Goal: Transaction & Acquisition: Purchase product/service

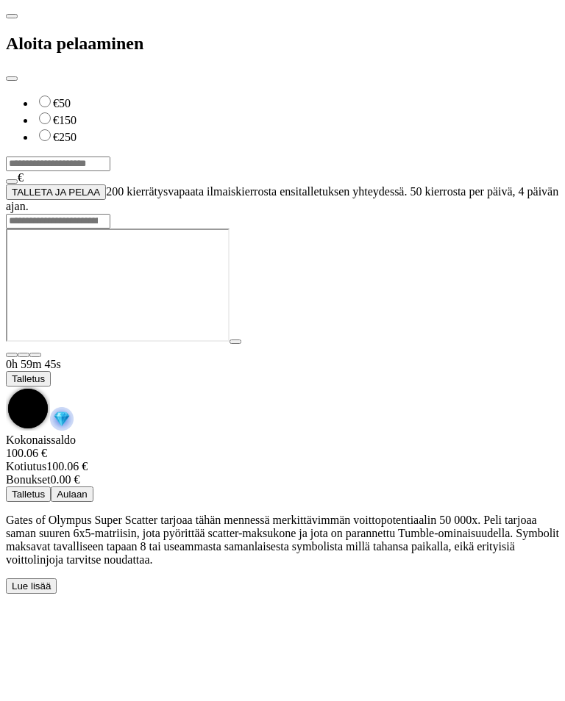
click at [76, 131] on label "€250" at bounding box center [65, 137] width 24 height 12
type input "***"
click at [106, 187] on button "TALLETA JA PELAA" at bounding box center [56, 191] width 100 height 15
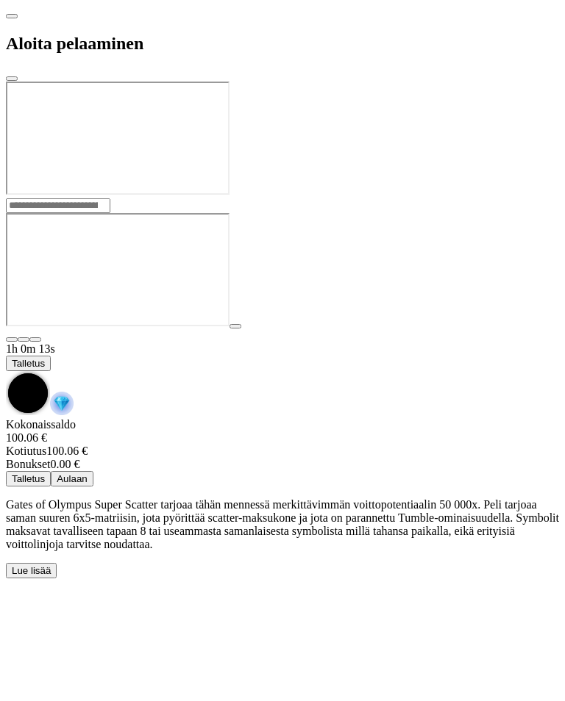
click at [484, 198] on div at bounding box center [282, 198] width 553 height 0
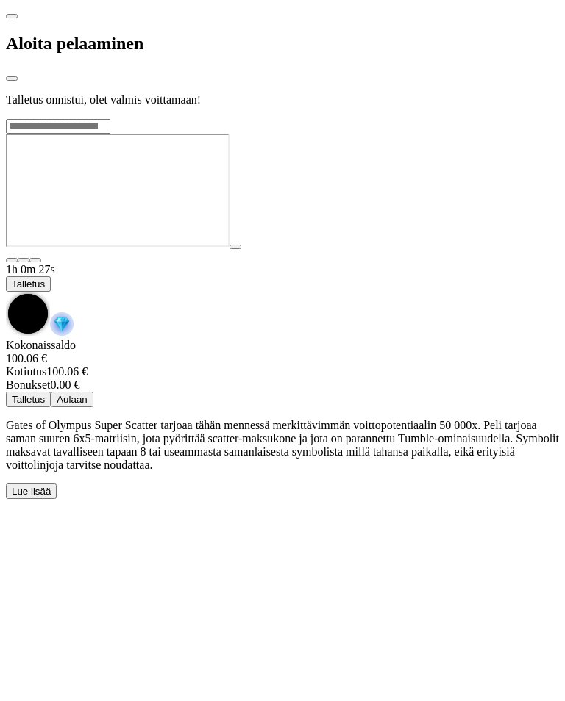
click at [512, 118] on div at bounding box center [282, 118] width 553 height 0
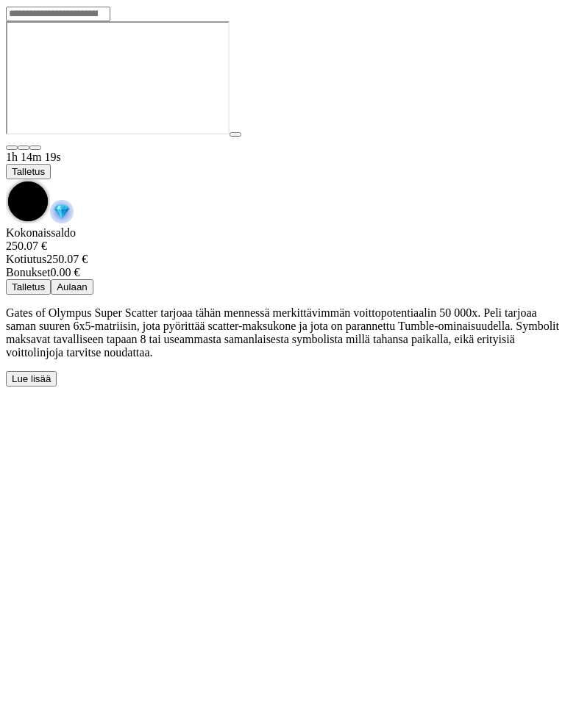
click at [45, 166] on span "Talletus" at bounding box center [28, 171] width 33 height 11
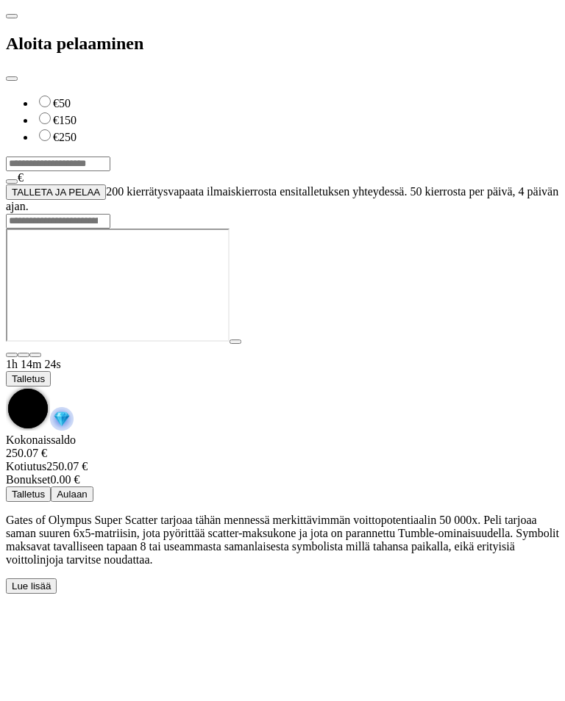
click at [110, 157] on input "***" at bounding box center [58, 164] width 104 height 15
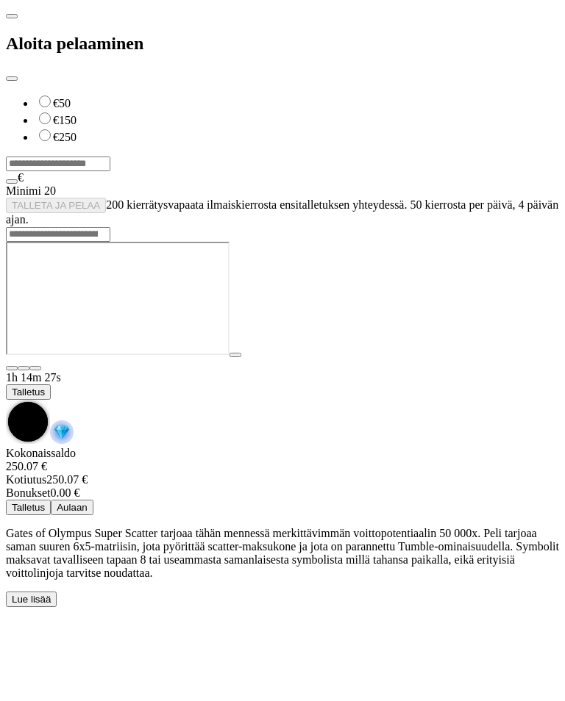
type input "*"
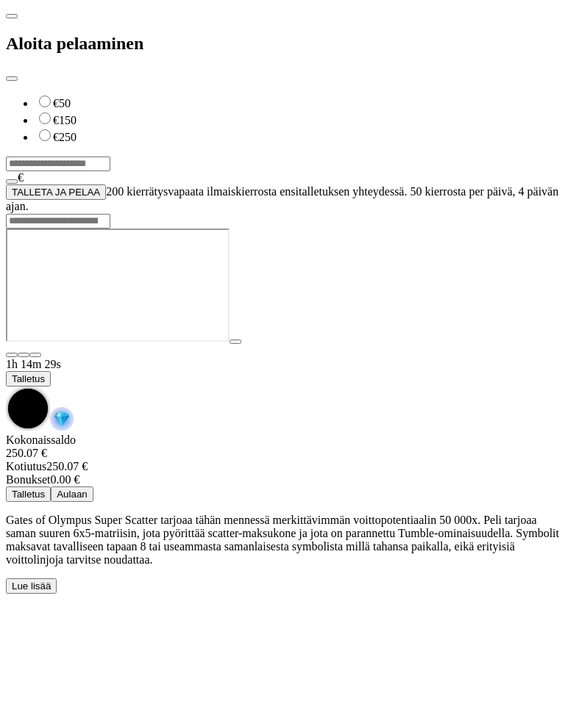
type input "***"
click at [22, 187] on button "TALLETA JA PELAA" at bounding box center [56, 191] width 100 height 15
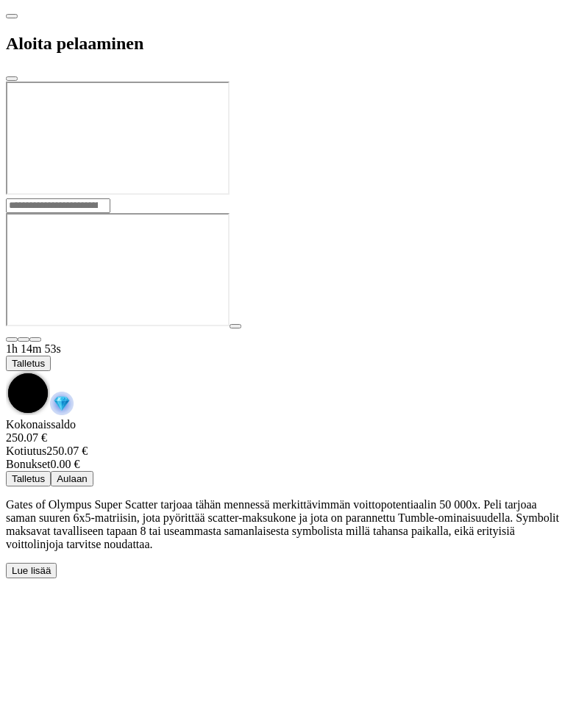
click at [473, 198] on div at bounding box center [282, 198] width 553 height 0
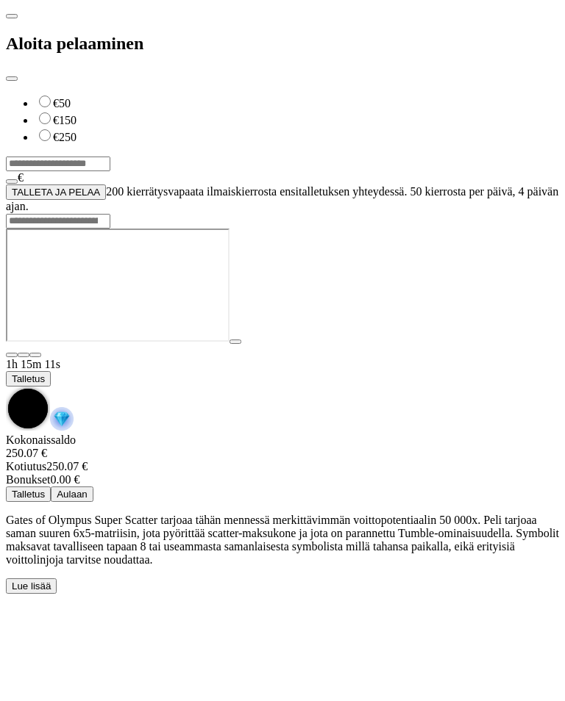
click at [12, 79] on span "close icon" at bounding box center [12, 79] width 0 height 0
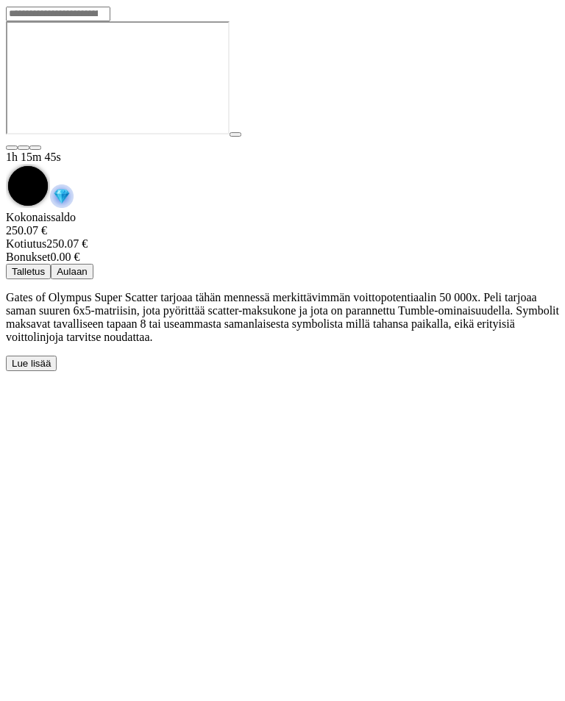
click at [6, 164] on span "chevron-down icon" at bounding box center [6, 164] width 0 height 0
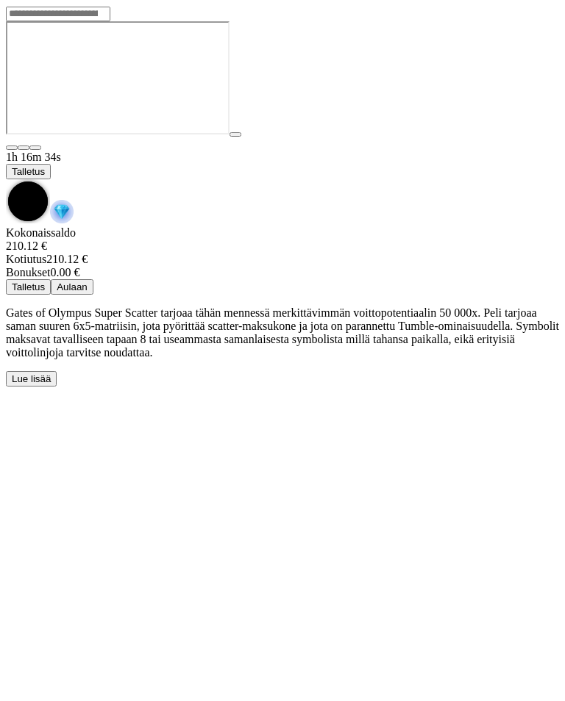
click at [6, 179] on span "chevron-down icon" at bounding box center [6, 179] width 0 height 0
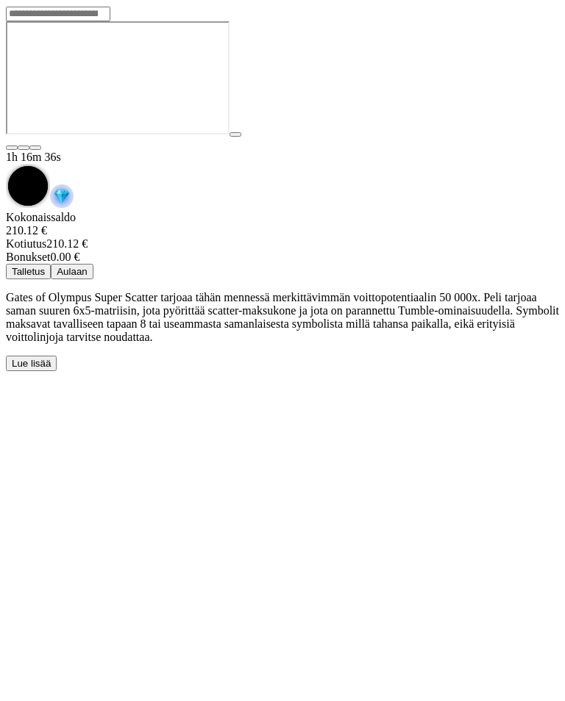
click at [6, 164] on span "chevron-down icon" at bounding box center [6, 164] width 0 height 0
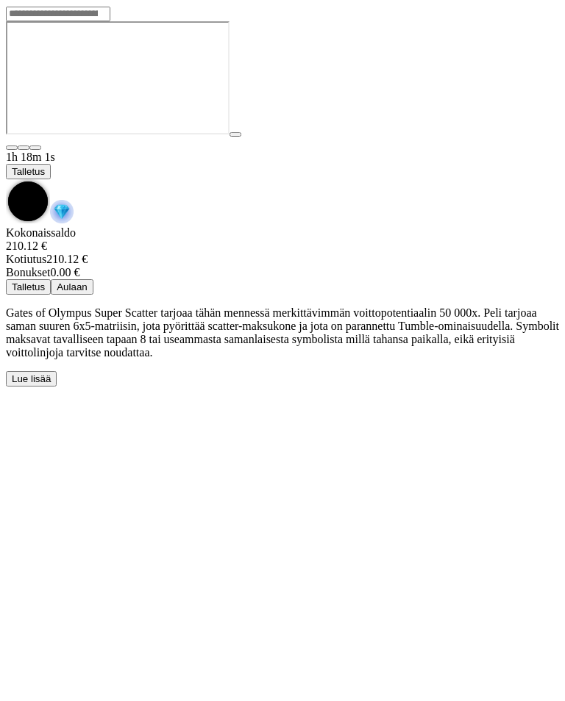
click at [6, 179] on span "chevron-down icon" at bounding box center [6, 179] width 0 height 0
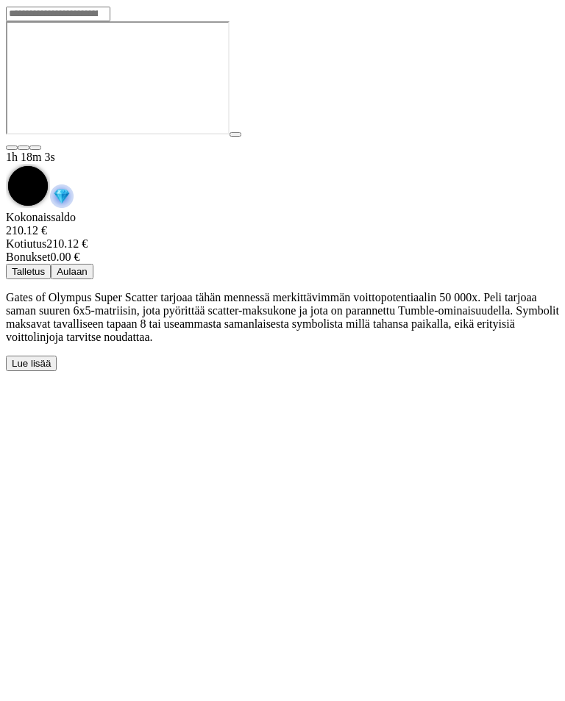
click at [6, 164] on span "chevron-down icon" at bounding box center [6, 164] width 0 height 0
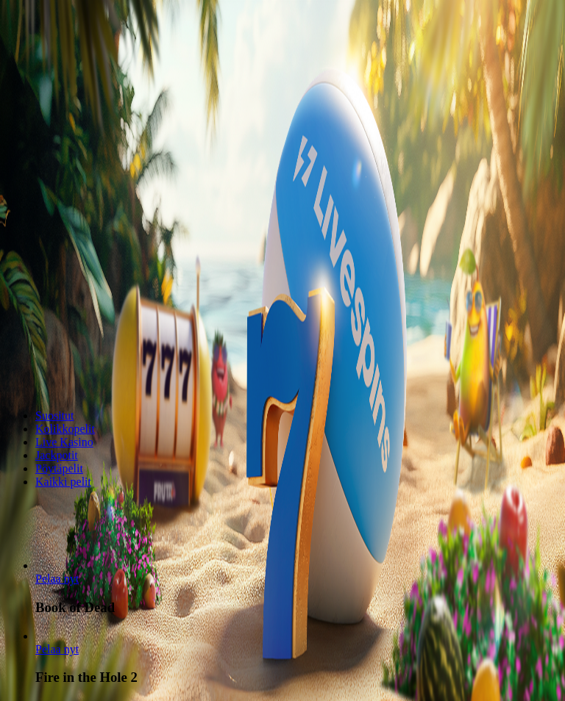
click at [79, 643] on span "Pelaa nyt" at bounding box center [56, 649] width 43 height 12
